Goal: Check status: Check status

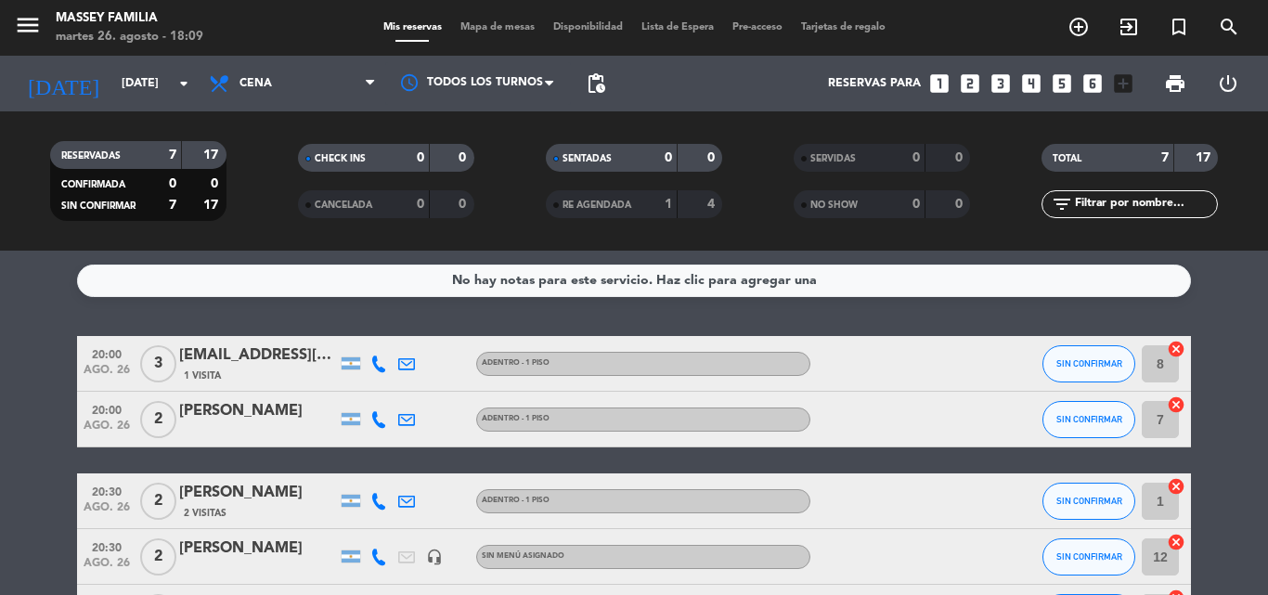
click at [11, 363] on bookings-row "20:00 [DATE] 3 [EMAIL_ADDRESS][DOMAIN_NAME] 1 Visita Adentro - 1 Piso SIN CONFI…" at bounding box center [634, 544] width 1268 height 416
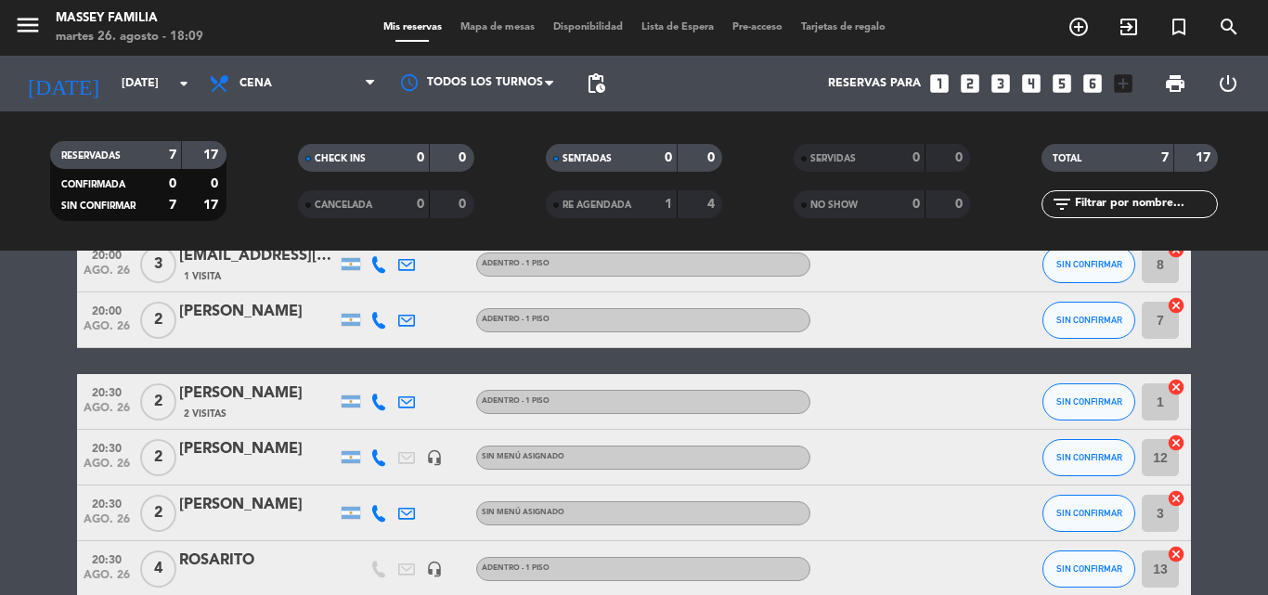
click at [22, 359] on bookings-row "20:00 [DATE] 3 [EMAIL_ADDRESS][DOMAIN_NAME] 1 Visita Adentro - 1 Piso SIN CONFI…" at bounding box center [634, 445] width 1268 height 416
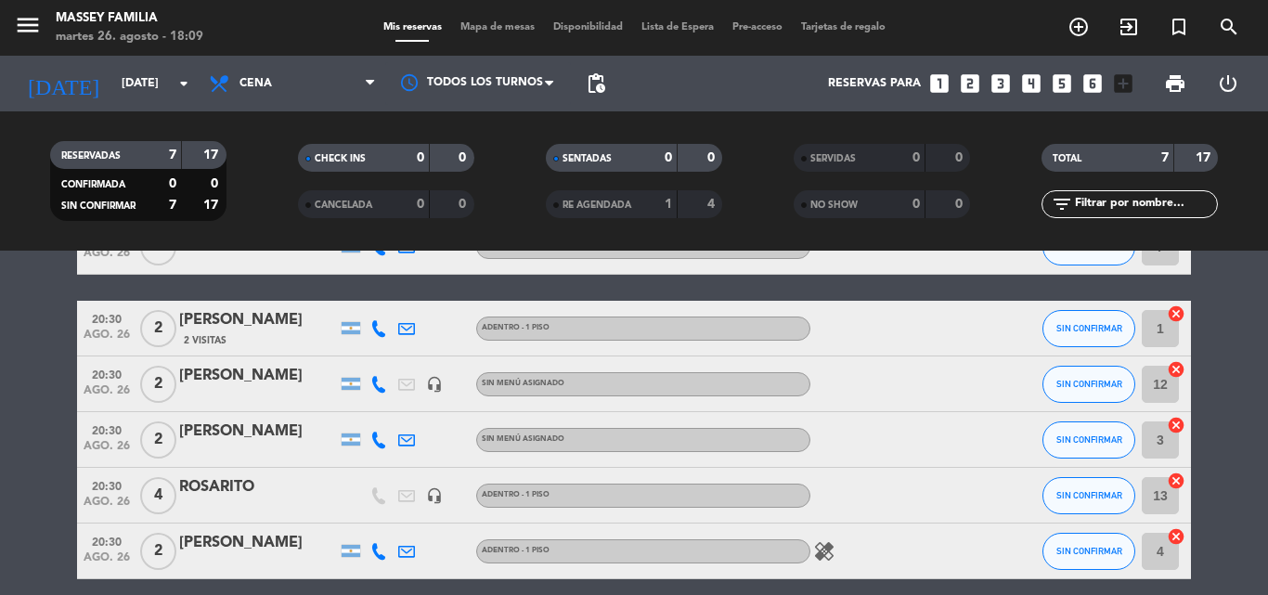
click at [20, 395] on bookings-row "20:00 [DATE] 3 [EMAIL_ADDRESS][DOMAIN_NAME] 1 Visita Adentro - 1 Piso SIN CONFI…" at bounding box center [634, 371] width 1268 height 416
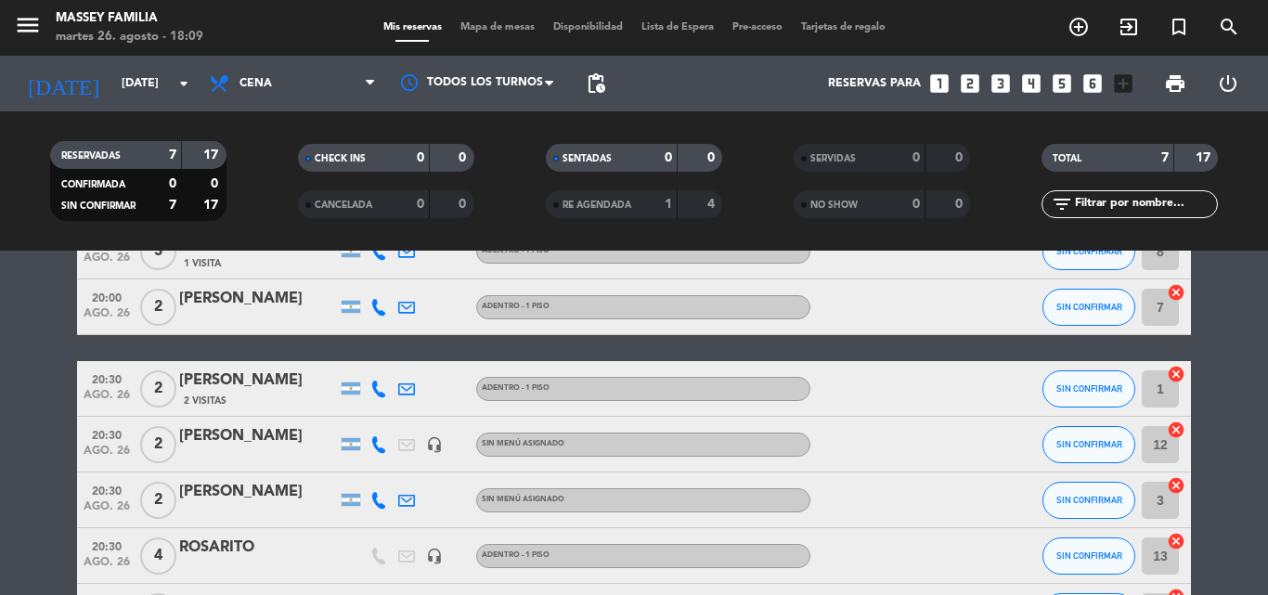
click at [18, 398] on bookings-row "20:00 [DATE] 3 [EMAIL_ADDRESS][DOMAIN_NAME] 1 Visita Adentro - 1 Piso SIN CONFI…" at bounding box center [634, 432] width 1268 height 416
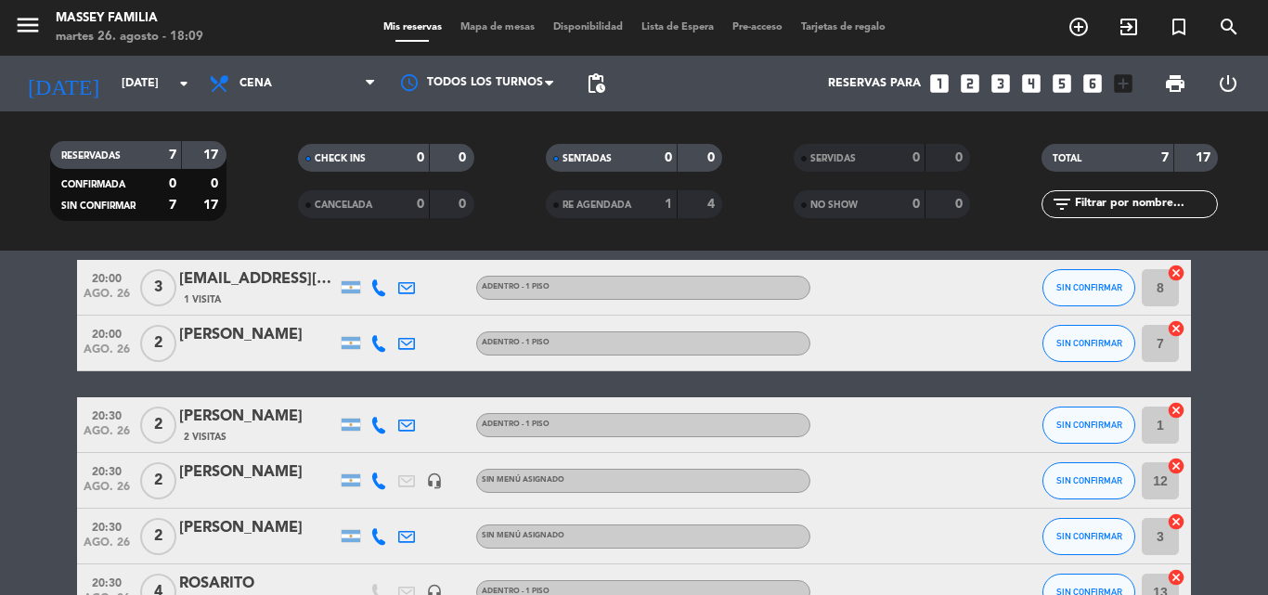
click at [22, 396] on bookings-row "20:00 [DATE] 3 [EMAIL_ADDRESS][DOMAIN_NAME] 1 Visita Adentro - 1 Piso SIN CONFI…" at bounding box center [634, 468] width 1268 height 416
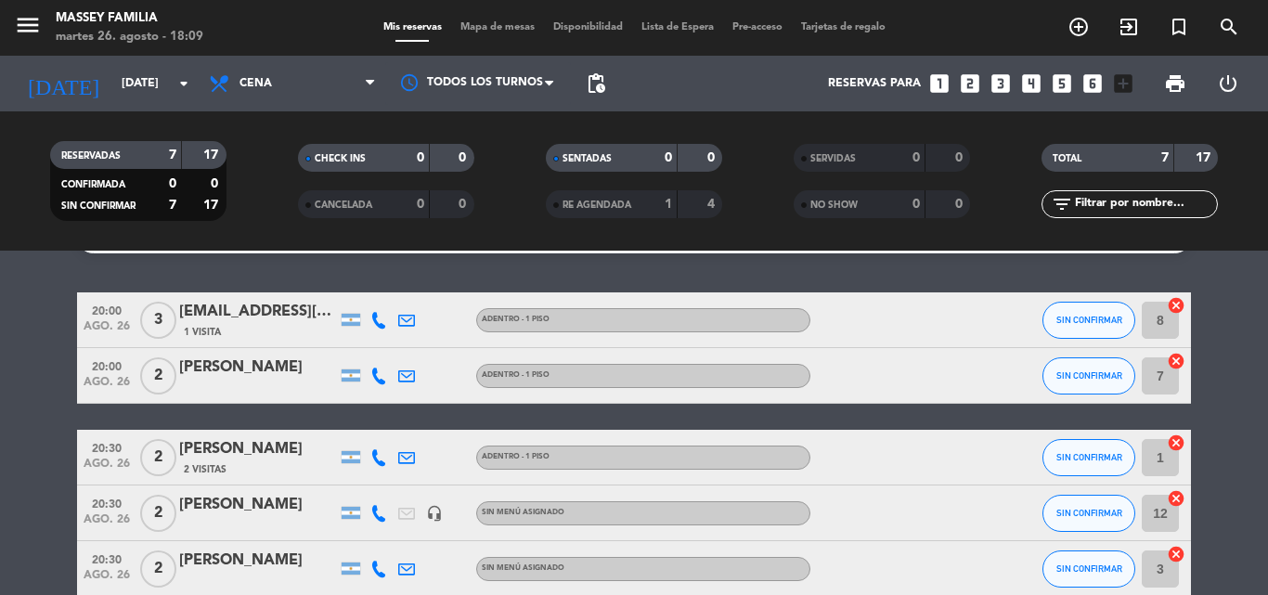
click at [22, 395] on bookings-row "20:00 [DATE] 3 [EMAIL_ADDRESS][DOMAIN_NAME] 1 Visita Adentro - 1 Piso SIN CONFI…" at bounding box center [634, 500] width 1268 height 416
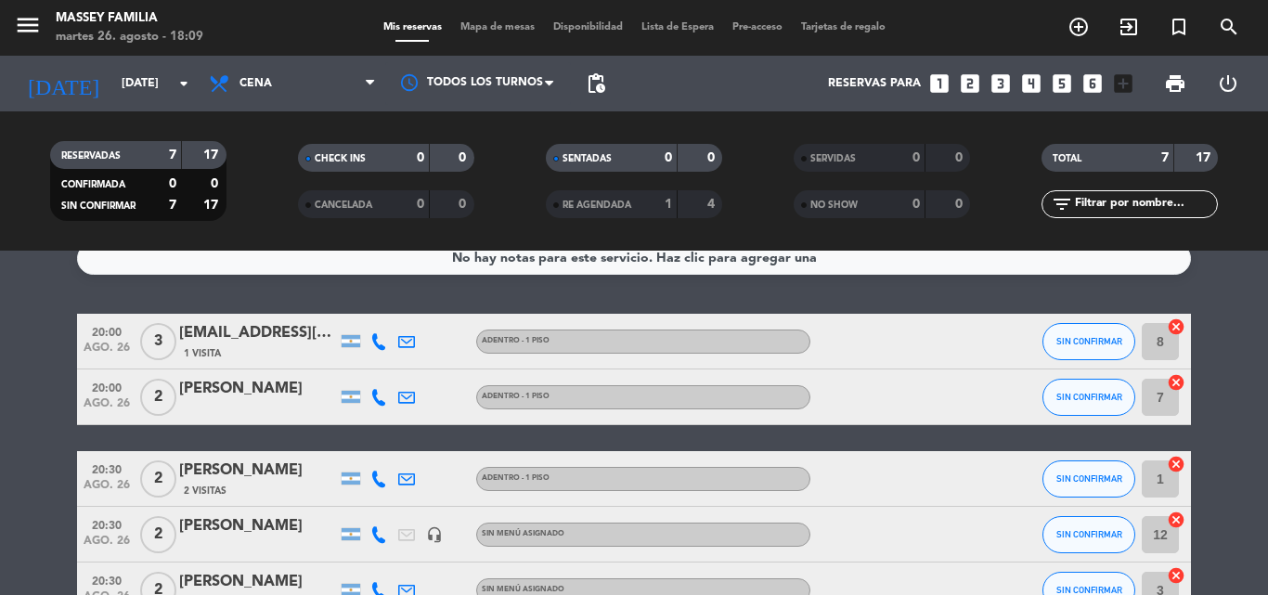
scroll to position [20, 0]
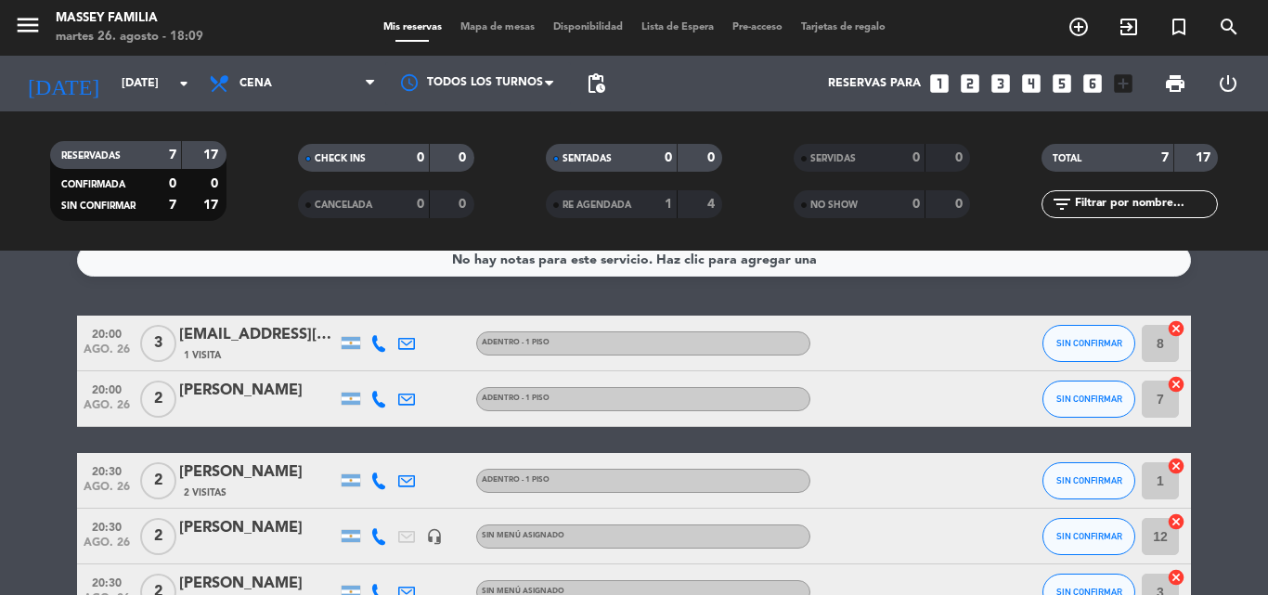
click at [19, 389] on bookings-row "20:00 [DATE] 3 [EMAIL_ADDRESS][DOMAIN_NAME] 1 Visita Adentro - 1 Piso SIN CONFI…" at bounding box center [634, 524] width 1268 height 416
click at [22, 363] on bookings-row "20:00 [DATE] 3 [EMAIL_ADDRESS][DOMAIN_NAME] 1 Visita Adentro - 1 Piso SIN CONFI…" at bounding box center [634, 524] width 1268 height 416
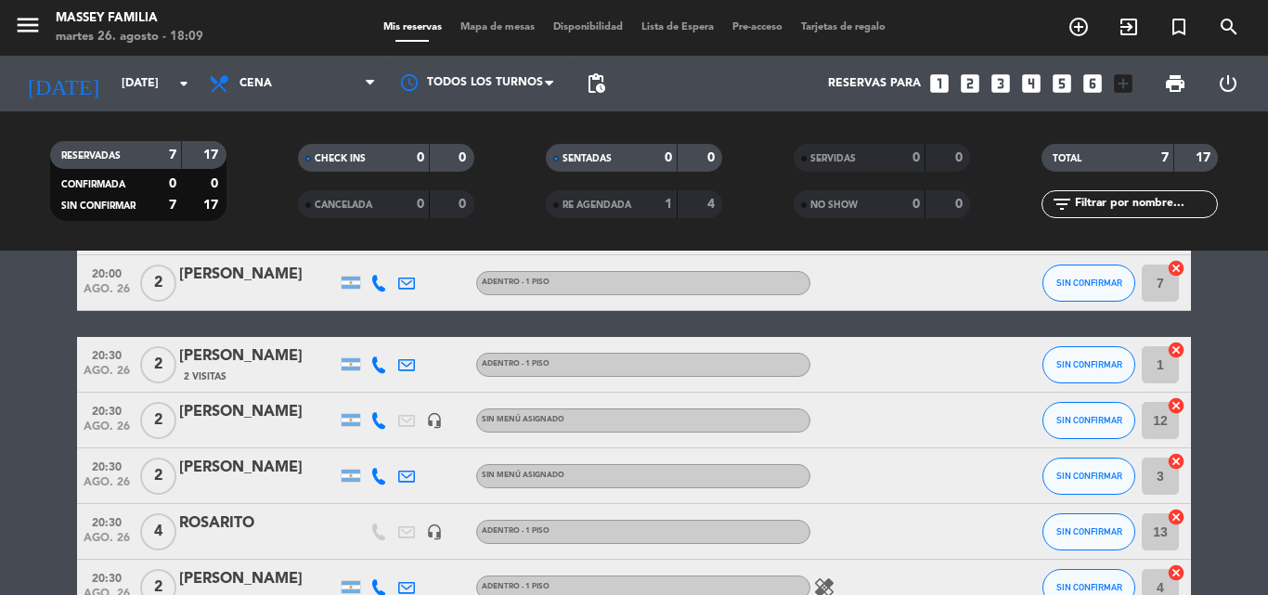
scroll to position [250, 0]
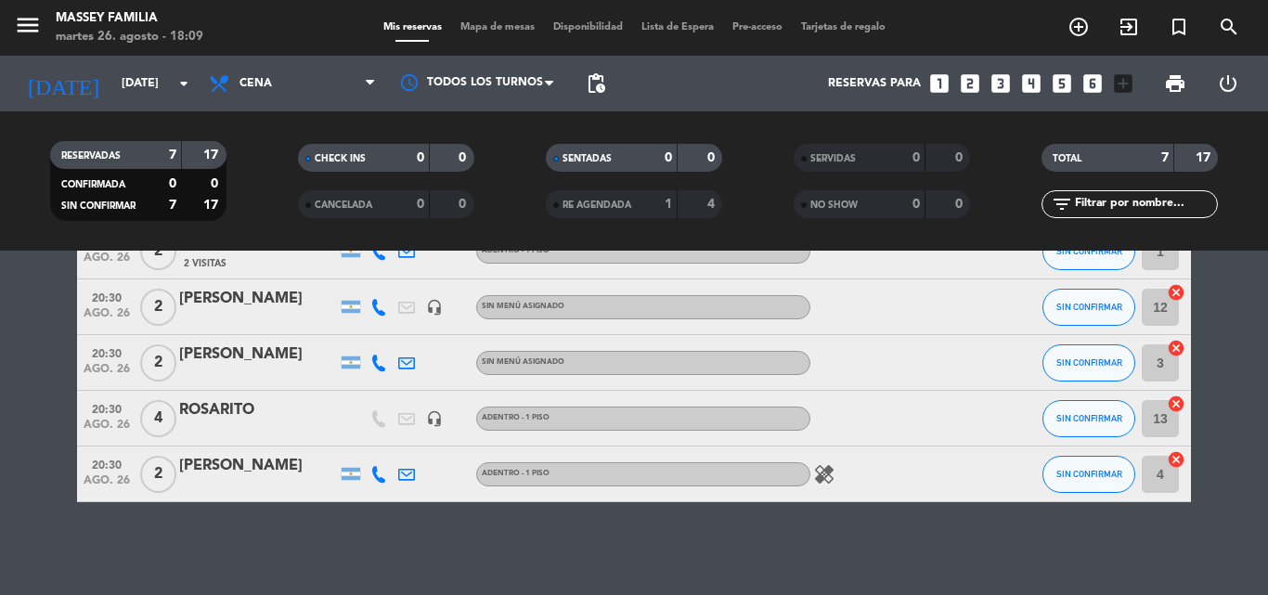
click at [24, 420] on bookings-row "20:00 [DATE] 3 [EMAIL_ADDRESS][DOMAIN_NAME] 1 Visita Adentro - 1 Piso SIN CONFI…" at bounding box center [634, 294] width 1268 height 416
click at [22, 379] on bookings-row "20:00 [DATE] 3 [EMAIL_ADDRESS][DOMAIN_NAME] 1 Visita Adentro - 1 Piso SIN CONFI…" at bounding box center [634, 294] width 1268 height 416
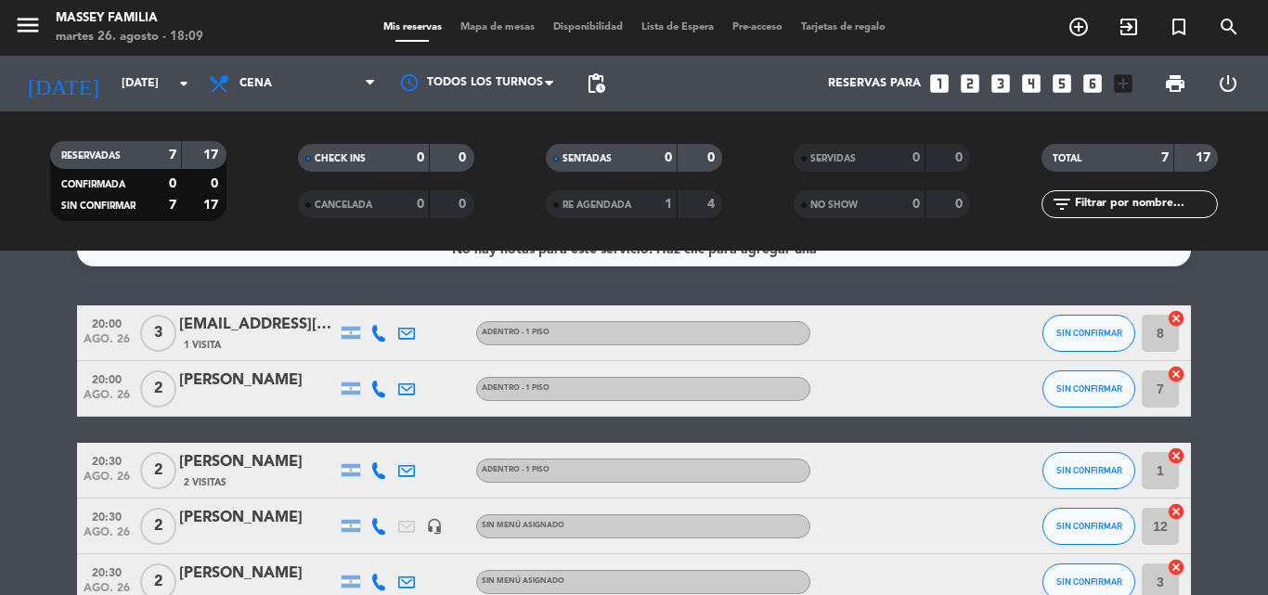
scroll to position [0, 0]
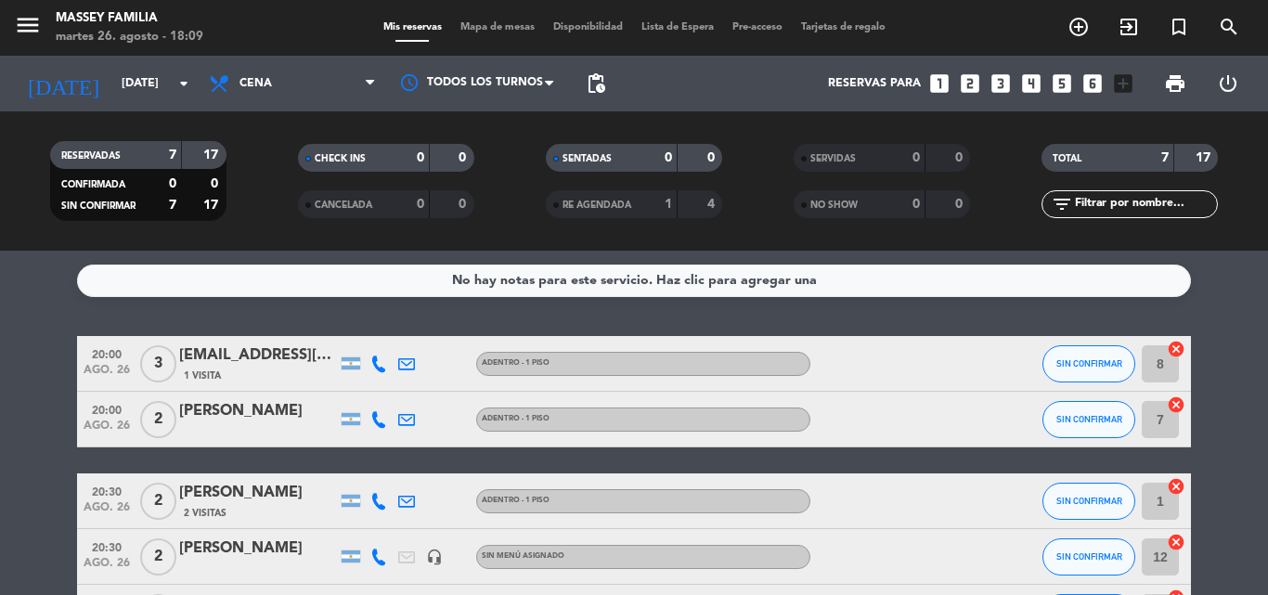
click at [22, 383] on bookings-row "20:00 [DATE] 3 [EMAIL_ADDRESS][DOMAIN_NAME] 1 Visita Adentro - 1 Piso SIN CONFI…" at bounding box center [634, 544] width 1268 height 416
click at [24, 395] on bookings-row "20:00 [DATE] 3 [EMAIL_ADDRESS][DOMAIN_NAME] 1 Visita Adentro - 1 Piso SIN CONFI…" at bounding box center [634, 544] width 1268 height 416
click at [33, 392] on bookings-row "20:00 [DATE] 3 [EMAIL_ADDRESS][DOMAIN_NAME] 1 Visita Adentro - 1 Piso SIN CONFI…" at bounding box center [634, 544] width 1268 height 416
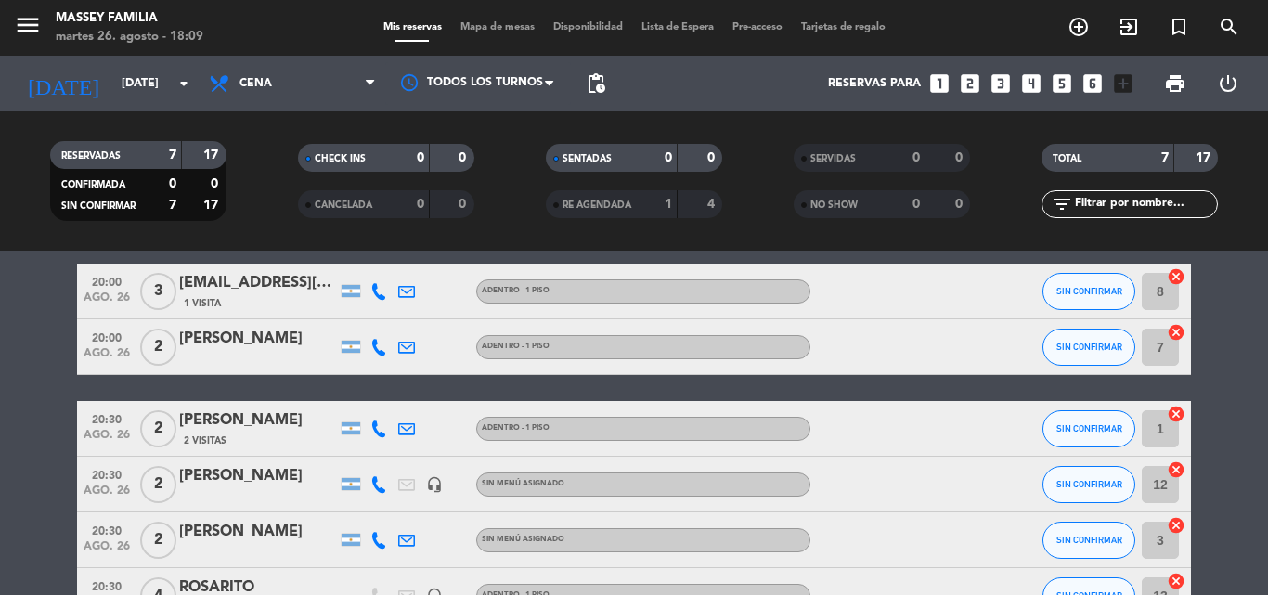
click at [32, 392] on bookings-row "20:00 [DATE] 3 [EMAIL_ADDRESS][DOMAIN_NAME] 1 Visita Adentro - 1 Piso SIN CONFI…" at bounding box center [634, 472] width 1268 height 416
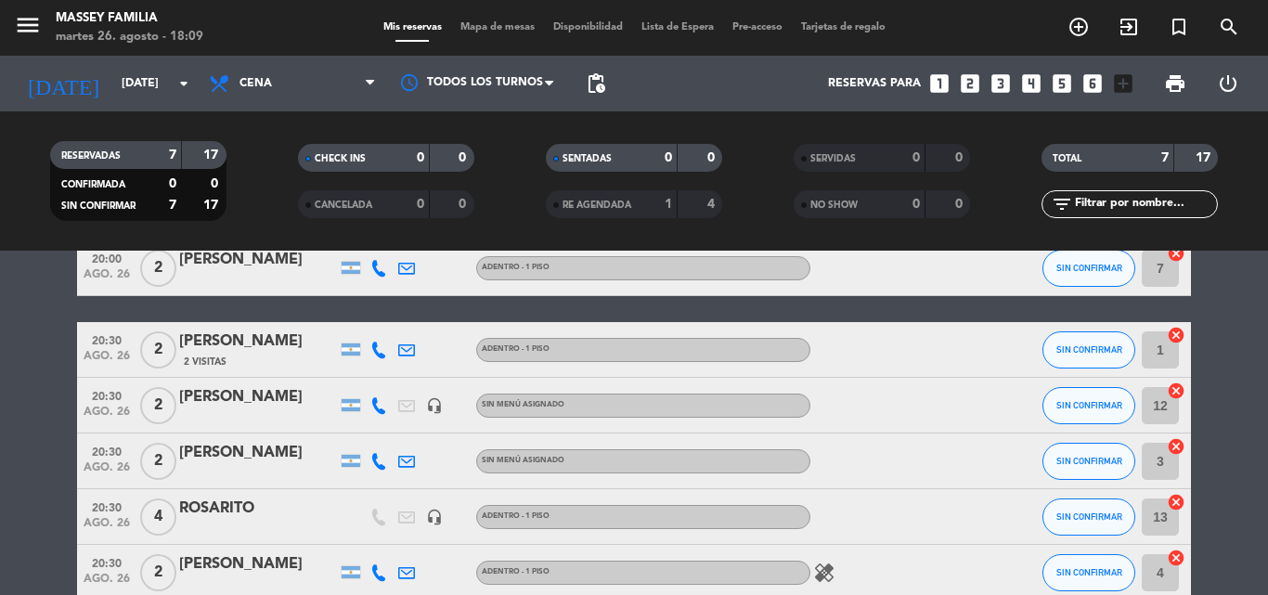
click at [27, 396] on bookings-row "20:00 [DATE] 3 [EMAIL_ADDRESS][DOMAIN_NAME] 1 Visita Adentro - 1 Piso SIN CONFI…" at bounding box center [634, 393] width 1268 height 416
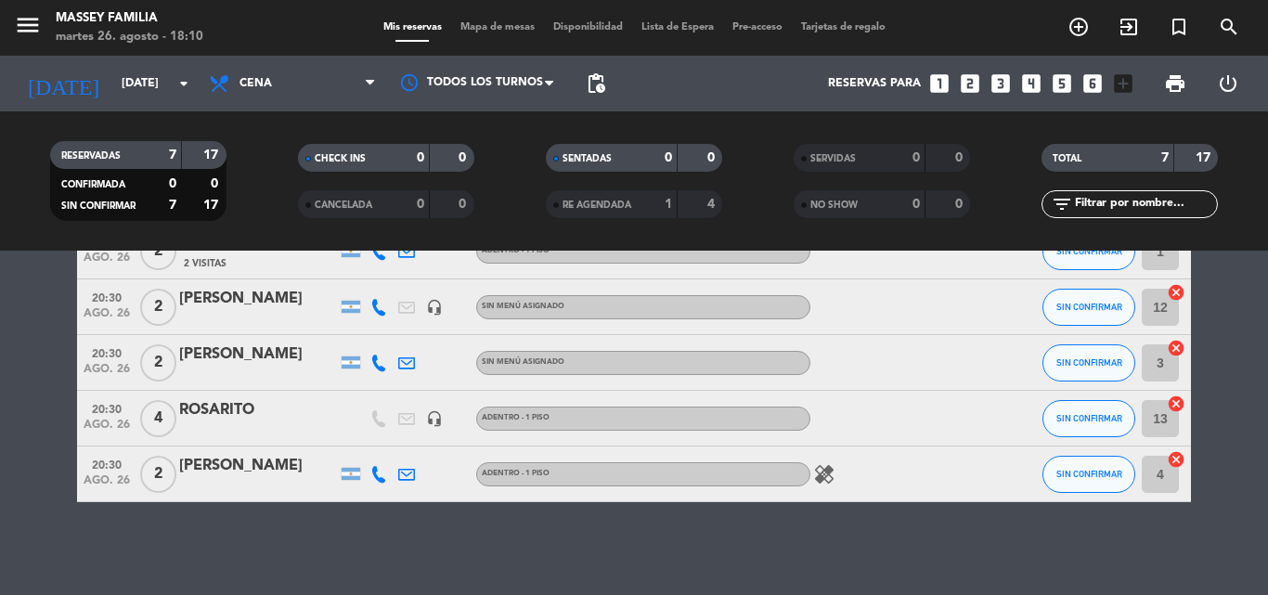
click at [40, 401] on bookings-row "20:00 [DATE] 3 [EMAIL_ADDRESS][DOMAIN_NAME] 1 Visita Adentro - 1 Piso SIN CONFI…" at bounding box center [634, 294] width 1268 height 416
